Goal: Communication & Community: Connect with others

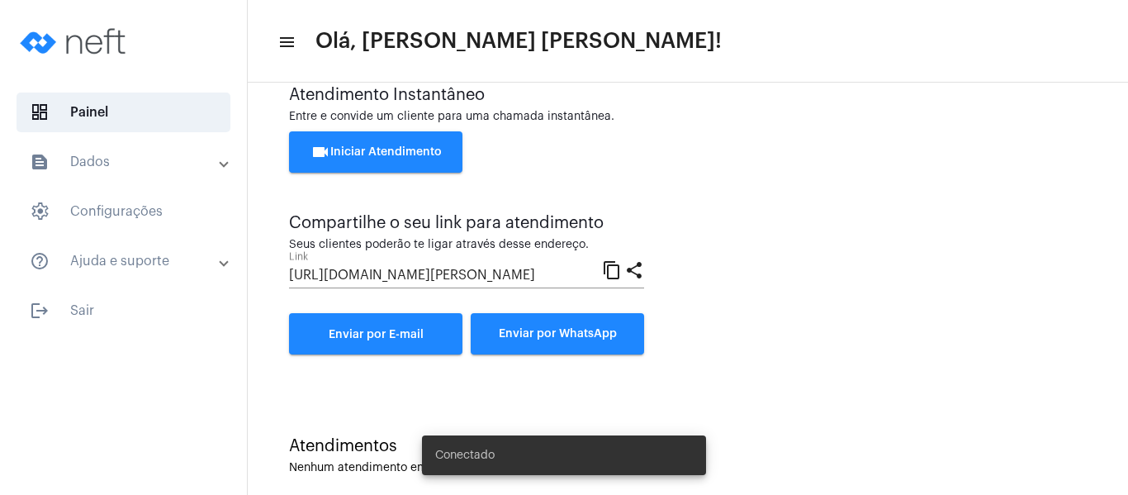
scroll to position [59, 0]
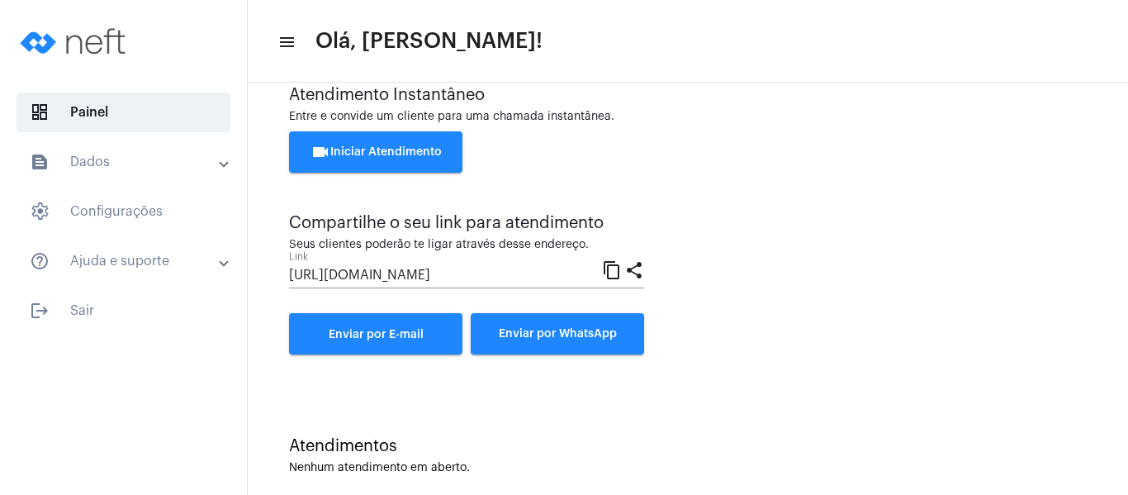
scroll to position [59, 0]
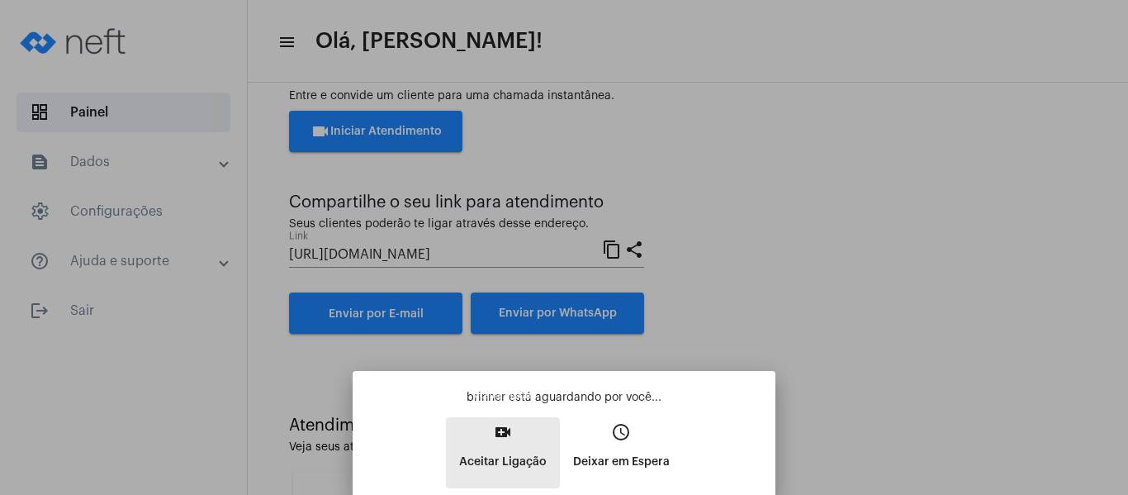
click at [504, 452] on p "Aceitar Ligação" at bounding box center [503, 462] width 88 height 30
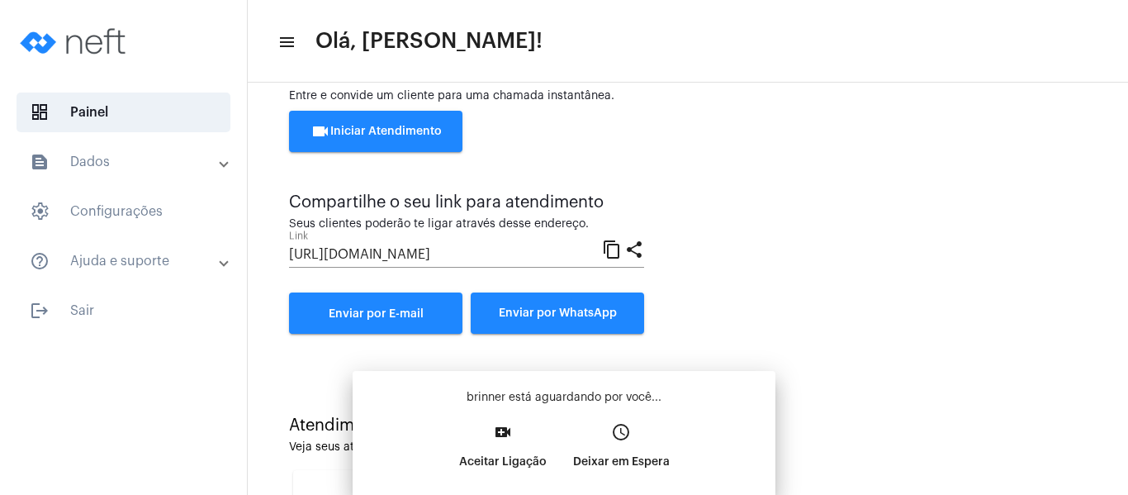
click at [504, 452] on div "brinner está aguardando por você... video_call Aceitar Ligação access_time Deix…" at bounding box center [564, 438] width 396 height 99
